Goal: Task Accomplishment & Management: Use online tool/utility

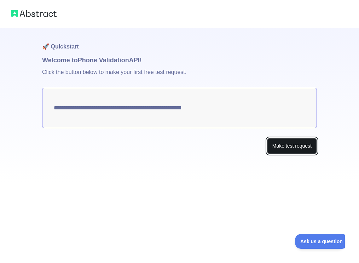
click at [291, 147] on button "Make test request" at bounding box center [292, 146] width 50 height 16
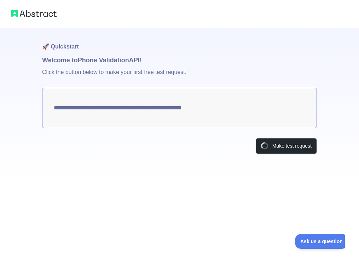
click at [158, 106] on textarea "**********" at bounding box center [179, 108] width 275 height 40
drag, startPoint x: 163, startPoint y: 113, endPoint x: 169, endPoint y: 128, distance: 15.8
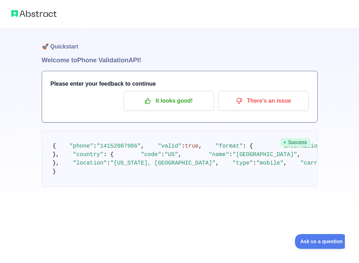
scroll to position [54, 0]
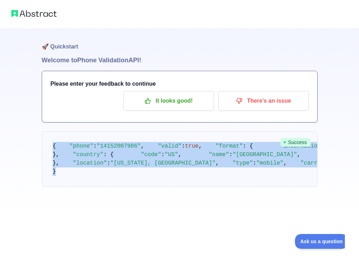
drag, startPoint x: 51, startPoint y: 88, endPoint x: 85, endPoint y: 221, distance: 137.1
click at [85, 187] on pre "{ "phone" : "[PHONE_NUMBER]" , "valid" : true , "format" : { "international" : …" at bounding box center [180, 159] width 276 height 56
copy code "{ "phone" : "[PHONE_NUMBER]" , "valid" : true , "format" : { "international" : …"
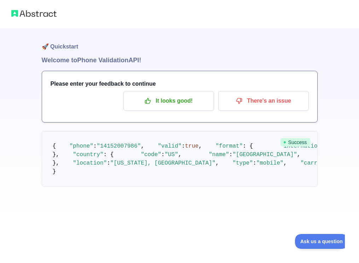
click at [321, 87] on div "🚀 Quickstart Welcome to Phone Validation API! Please enter your feedback to con…" at bounding box center [179, 107] width 359 height 215
click at [118, 131] on pre "{ "phone" : "[PHONE_NUMBER]" , "valid" : true , "format" : { "international" : …" at bounding box center [180, 159] width 276 height 56
click at [118, 143] on span ""14152007986"" at bounding box center [119, 146] width 44 height 6
click at [120, 143] on span ""14152007986"" at bounding box center [119, 146] width 44 height 6
drag, startPoint x: 120, startPoint y: 100, endPoint x: 114, endPoint y: 100, distance: 5.7
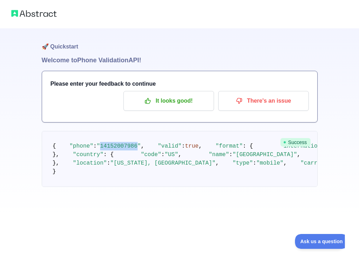
click at [114, 143] on span ""14152007986"" at bounding box center [119, 146] width 44 height 6
click at [85, 131] on pre "{ "phone" : "[PHONE_NUMBER]" , "valid" : true , "format" : { "international" : …" at bounding box center [180, 159] width 276 height 56
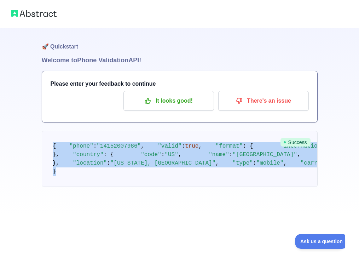
drag, startPoint x: 49, startPoint y: 83, endPoint x: 179, endPoint y: 227, distance: 194.1
click at [179, 187] on pre "{ "phone" : "[PHONE_NUMBER]" , "valid" : true , "format" : { "international" : …" at bounding box center [180, 159] width 276 height 56
copy code "{ "phone" : "[PHONE_NUMBER]" , "valid" : true , "format" : { "international" : …"
click at [171, 158] on pre "{ "phone" : "[PHONE_NUMBER]" , "valid" : true , "format" : { "international" : …" at bounding box center [180, 159] width 276 height 56
drag, startPoint x: 53, startPoint y: 145, endPoint x: 161, endPoint y: 221, distance: 132.4
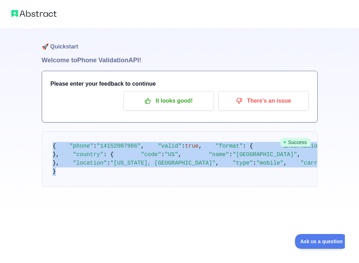
click at [161, 187] on pre "{ "phone" : "[PHONE_NUMBER]" , "valid" : true , "format" : { "international" : …" at bounding box center [180, 159] width 276 height 56
copy code "{ "phone" : "[PHONE_NUMBER]" , "valid" : true , "format" : { "international" : …"
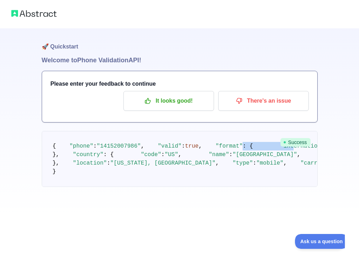
click at [92, 131] on pre "{ "phone" : "[PHONE_NUMBER]" , "valid" : true , "format" : { "international" : …" at bounding box center [180, 159] width 276 height 56
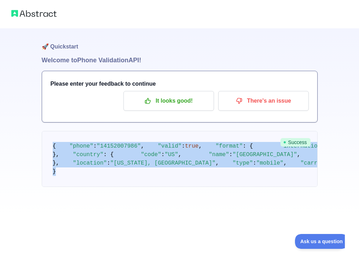
drag, startPoint x: 53, startPoint y: 89, endPoint x: 111, endPoint y: 226, distance: 149.3
click at [111, 187] on pre "{ "phone" : "[PHONE_NUMBER]" , "valid" : true , "format" : { "international" : …" at bounding box center [180, 159] width 276 height 56
copy code "{ "phone" : "[PHONE_NUMBER]" , "valid" : true , "format" : { "international" : …"
click at [280, 143] on span ""international"" at bounding box center [305, 146] width 51 height 6
drag, startPoint x: 52, startPoint y: 90, endPoint x: 87, endPoint y: 250, distance: 164.0
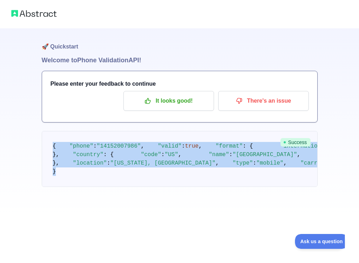
click at [87, 187] on pre "{ "phone" : "[PHONE_NUMBER]" , "valid" : true , "format" : { "international" : …" at bounding box center [180, 159] width 276 height 56
copy code "{ "phone" : "[PHONE_NUMBER]" , "valid" : true , "format" : { "international" : …"
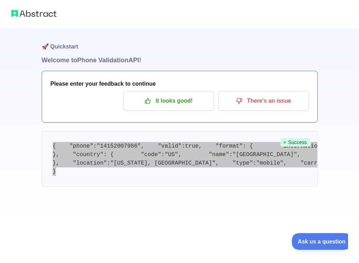
click at [311, 238] on span "Ask us a question" at bounding box center [318, 240] width 53 height 5
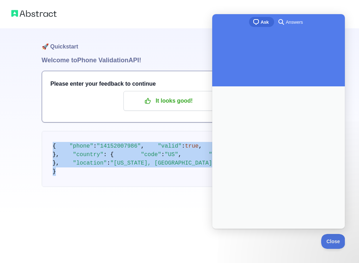
scroll to position [0, 0]
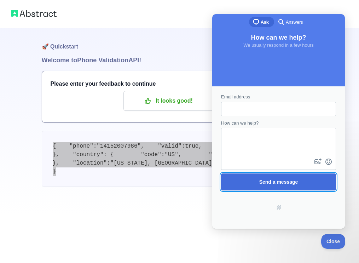
click at [274, 184] on span "Send a message" at bounding box center [278, 182] width 39 height 6
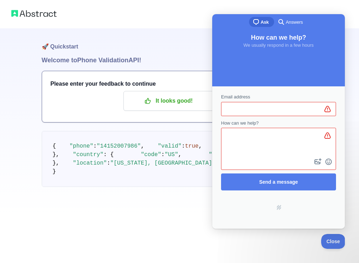
click at [157, 131] on pre "{ "phone" : "[PHONE_NUMBER]" , "valid" : true , "format" : { "international" : …" at bounding box center [180, 159] width 276 height 56
